Goal: Information Seeking & Learning: Learn about a topic

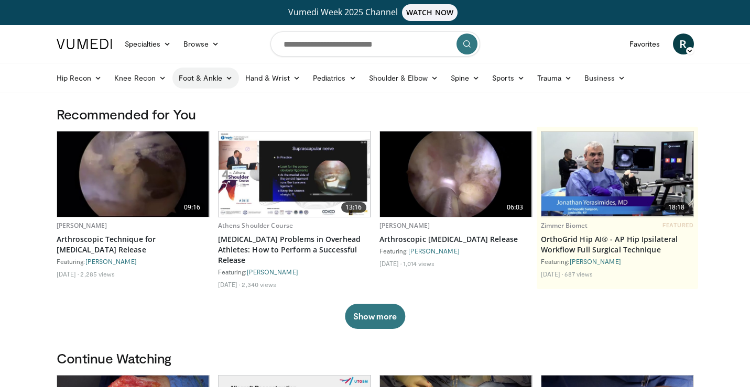
click at [227, 78] on icon at bounding box center [228, 77] width 7 height 7
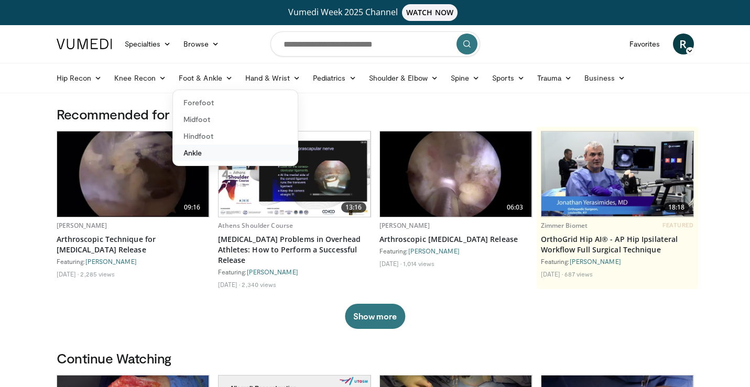
click at [190, 153] on link "Ankle" at bounding box center [235, 153] width 125 height 17
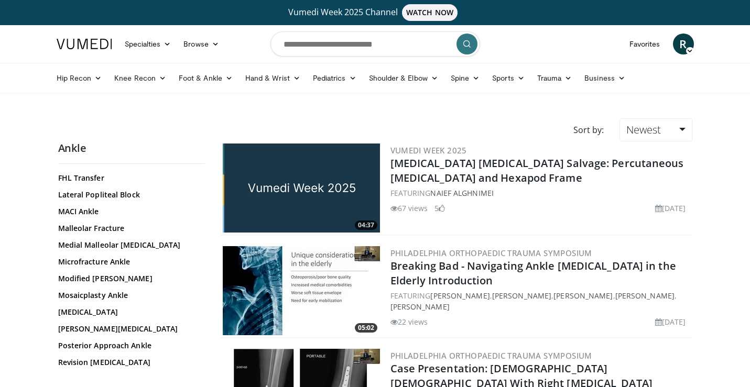
scroll to position [362, 0]
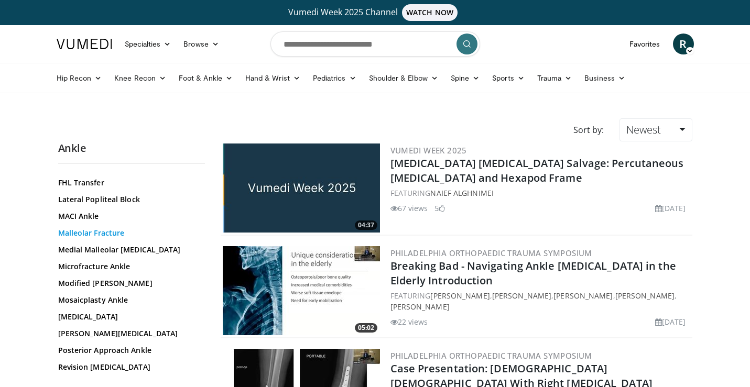
click at [101, 228] on link "Malleolar Fracture" at bounding box center [128, 233] width 141 height 10
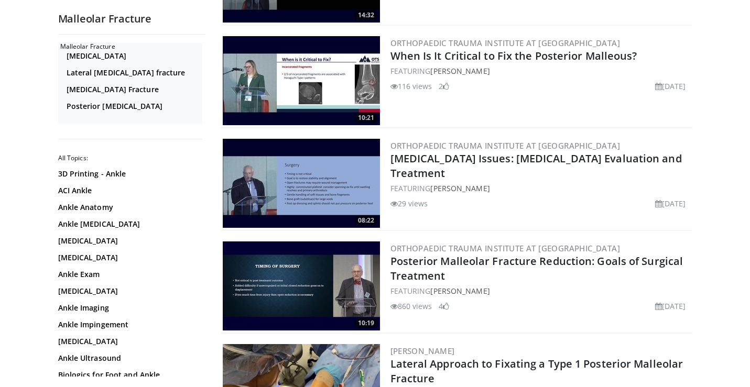
scroll to position [320, 0]
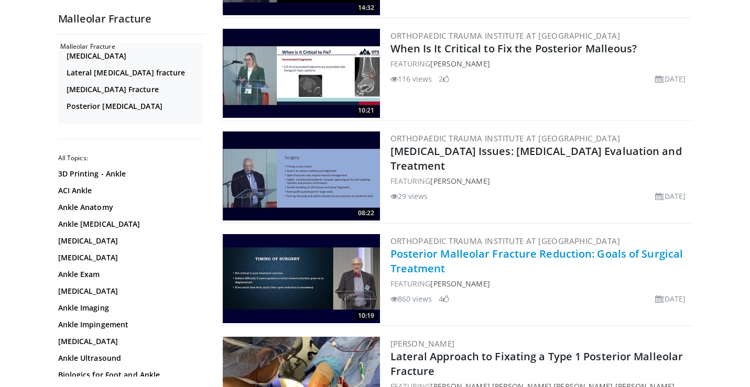
click at [415, 252] on link "Posterior Malleolar Fracture Reduction: Goals of Surgical Treatment" at bounding box center [536, 261] width 293 height 29
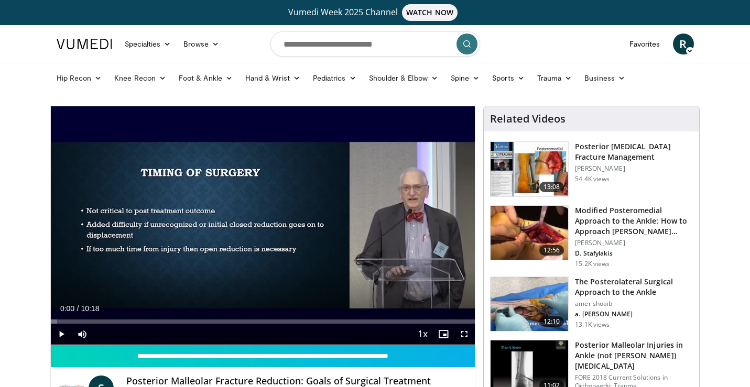
click at [61, 331] on span "Video Player" at bounding box center [61, 334] width 21 height 21
click at [464, 332] on span "Video Player" at bounding box center [464, 334] width 21 height 21
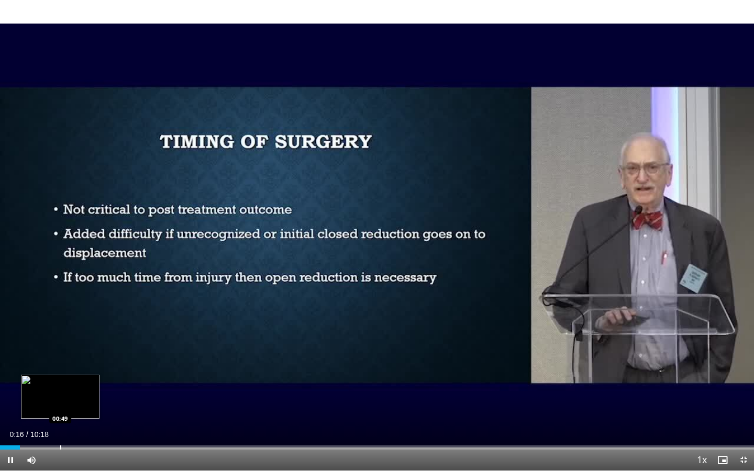
click at [60, 387] on div "Loaded : 1.58% 00:16 00:49" at bounding box center [377, 445] width 754 height 10
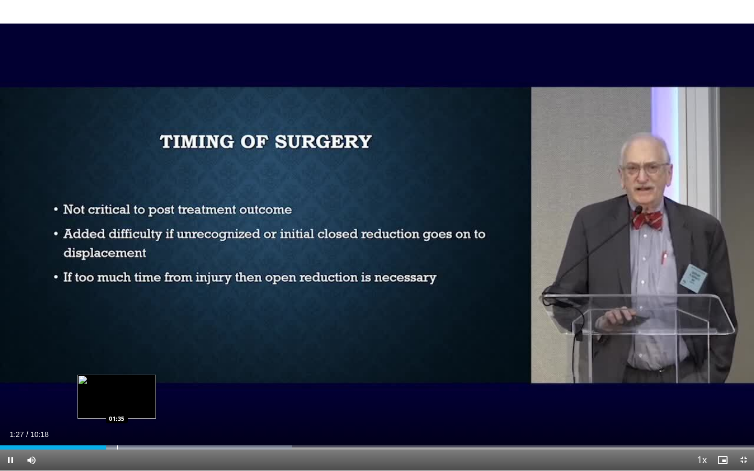
click at [117, 387] on div "Progress Bar" at bounding box center [117, 448] width 1 height 4
click at [138, 387] on div "Progress Bar" at bounding box center [138, 448] width 1 height 4
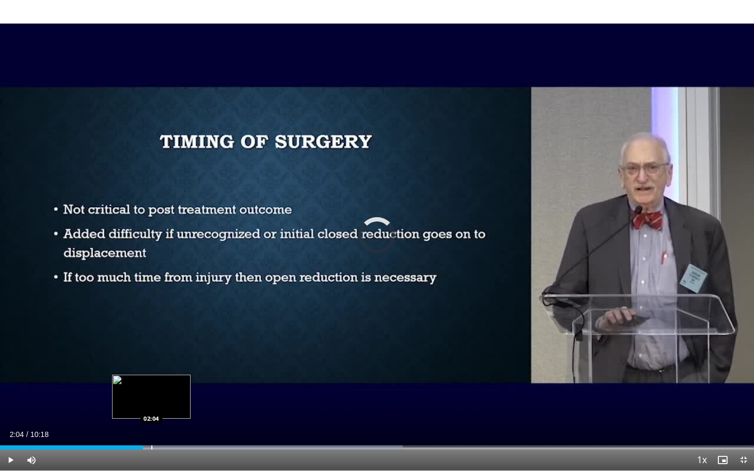
click at [151, 387] on div "Progress Bar" at bounding box center [151, 448] width 1 height 4
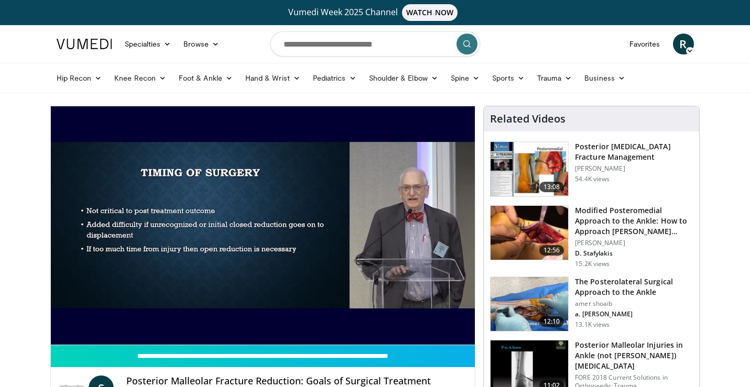
click at [588, 151] on h3 "Posterior [MEDICAL_DATA] Fracture Management" at bounding box center [634, 151] width 118 height 21
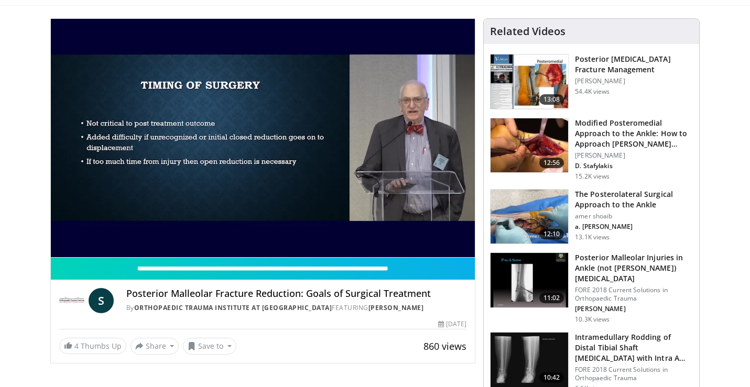
scroll to position [89, 0]
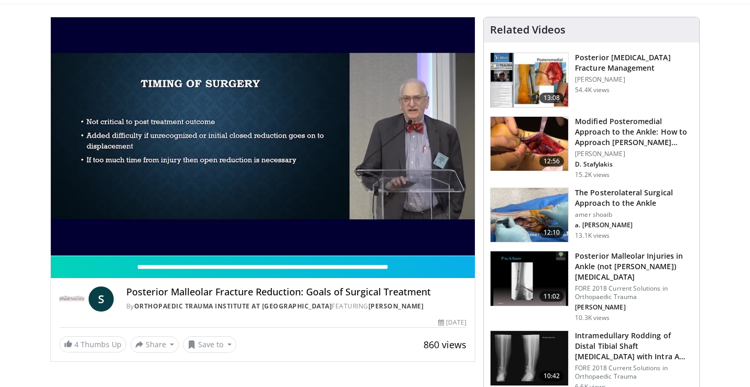
click at [599, 191] on h3 "The Posterolateral Surgical Approach to the Ankle" at bounding box center [634, 198] width 118 height 21
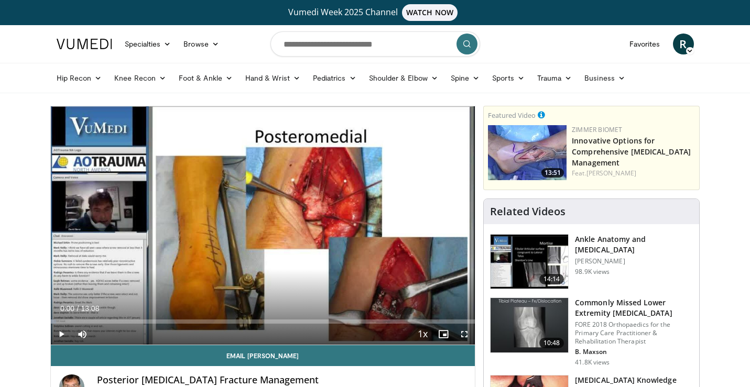
click at [61, 333] on span "Video Player" at bounding box center [61, 334] width 21 height 21
click at [463, 336] on span "Video Player" at bounding box center [464, 334] width 21 height 21
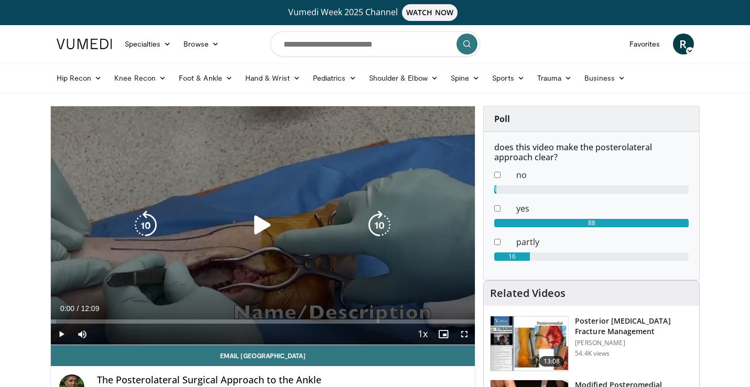
click at [259, 230] on icon "Video Player" at bounding box center [262, 225] width 29 height 29
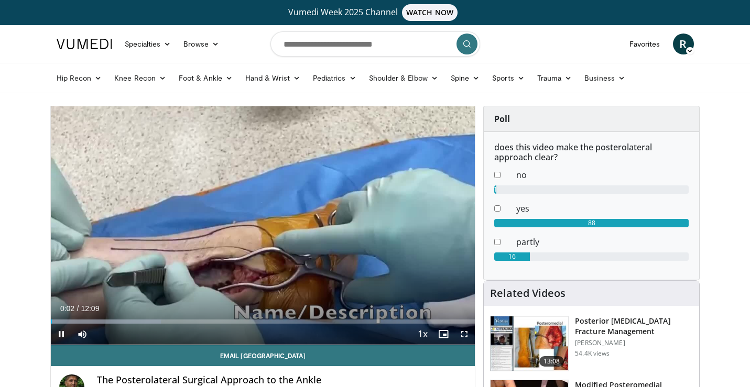
click at [463, 329] on span "Video Player" at bounding box center [464, 334] width 21 height 21
